Goal: Information Seeking & Learning: Learn about a topic

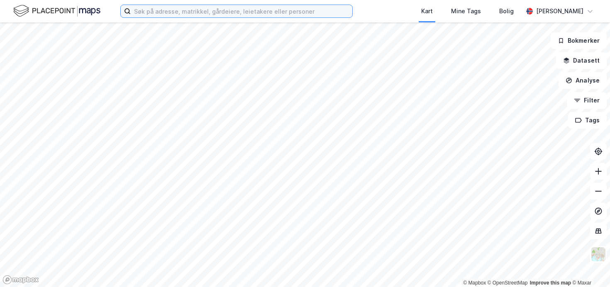
click at [147, 5] on input at bounding box center [242, 11] width 222 height 12
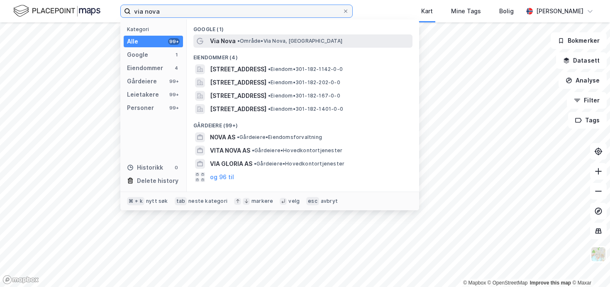
type input "via nova"
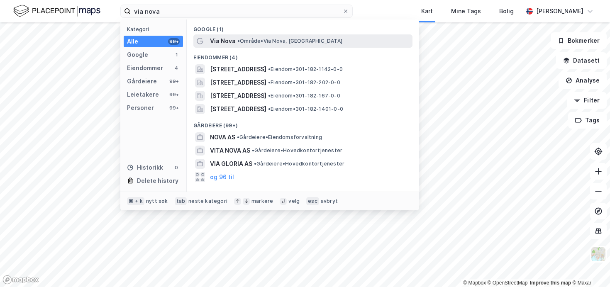
click at [236, 37] on div "Via Nova • Område • Via Nova, 1162 [GEOGRAPHIC_DATA]" at bounding box center [310, 41] width 201 height 10
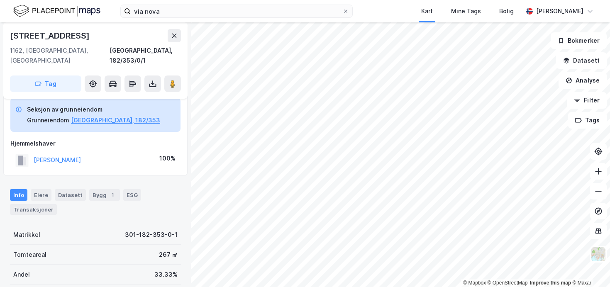
scroll to position [65, 0]
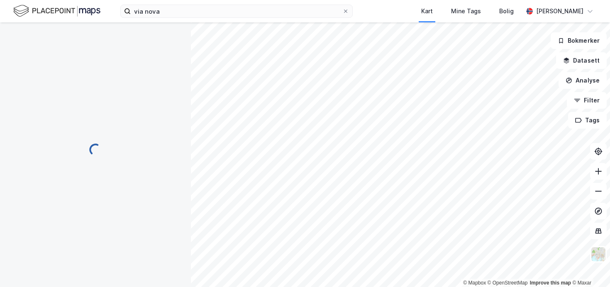
scroll to position [65, 0]
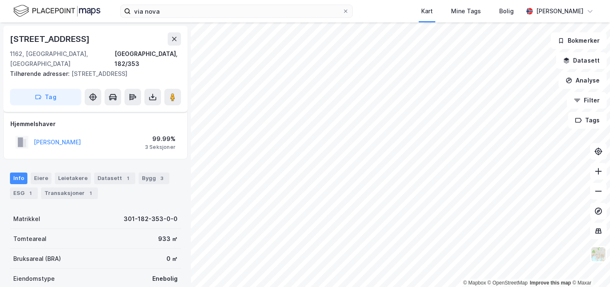
scroll to position [65, 0]
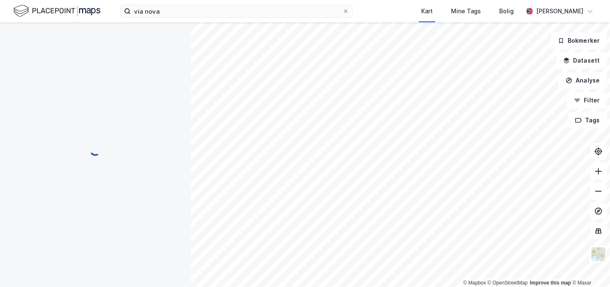
scroll to position [65, 0]
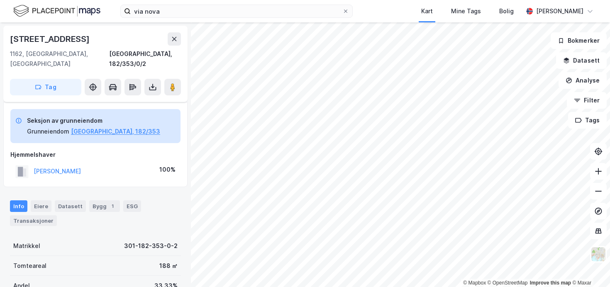
scroll to position [65, 0]
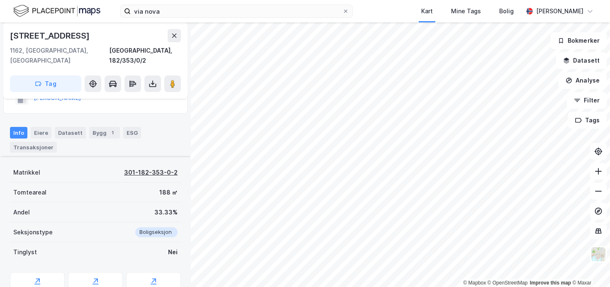
scroll to position [102, 0]
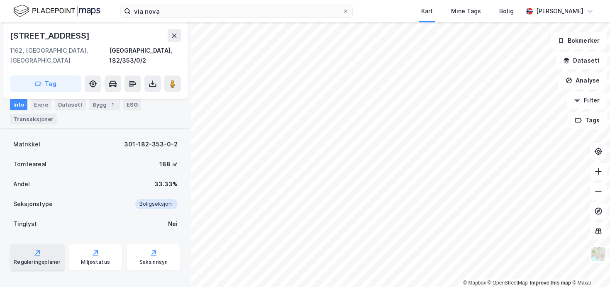
click at [49, 245] on div "Reguleringsplaner" at bounding box center [37, 257] width 55 height 27
